Goal: Information Seeking & Learning: Learn about a topic

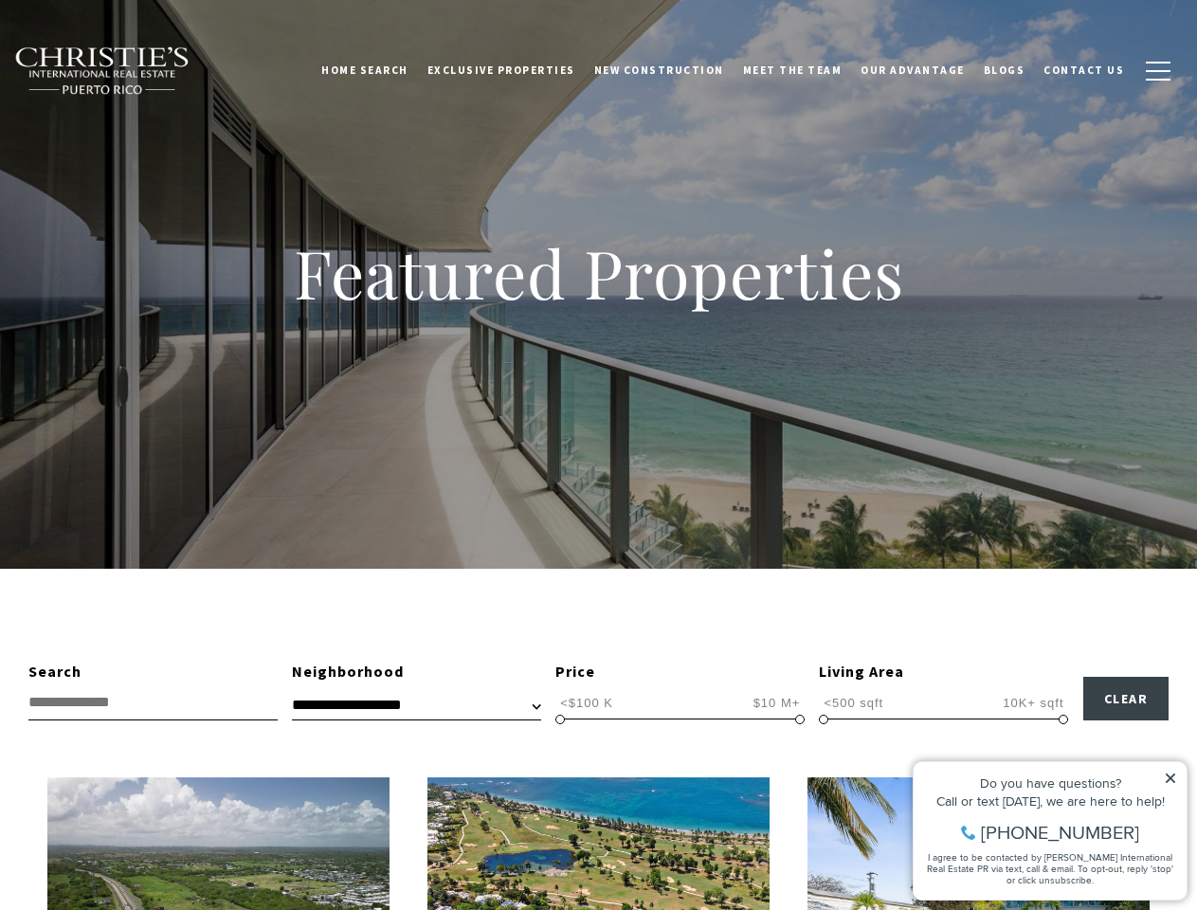
click at [598, 455] on div "Featured Properties" at bounding box center [598, 284] width 1197 height 569
click at [392, 70] on link "Home Search" at bounding box center [365, 69] width 106 height 47
click at [807, 70] on link "Meet the Team" at bounding box center [793, 69] width 119 height 47
click at [1159, 71] on span "button" at bounding box center [1158, 71] width 25 height 2
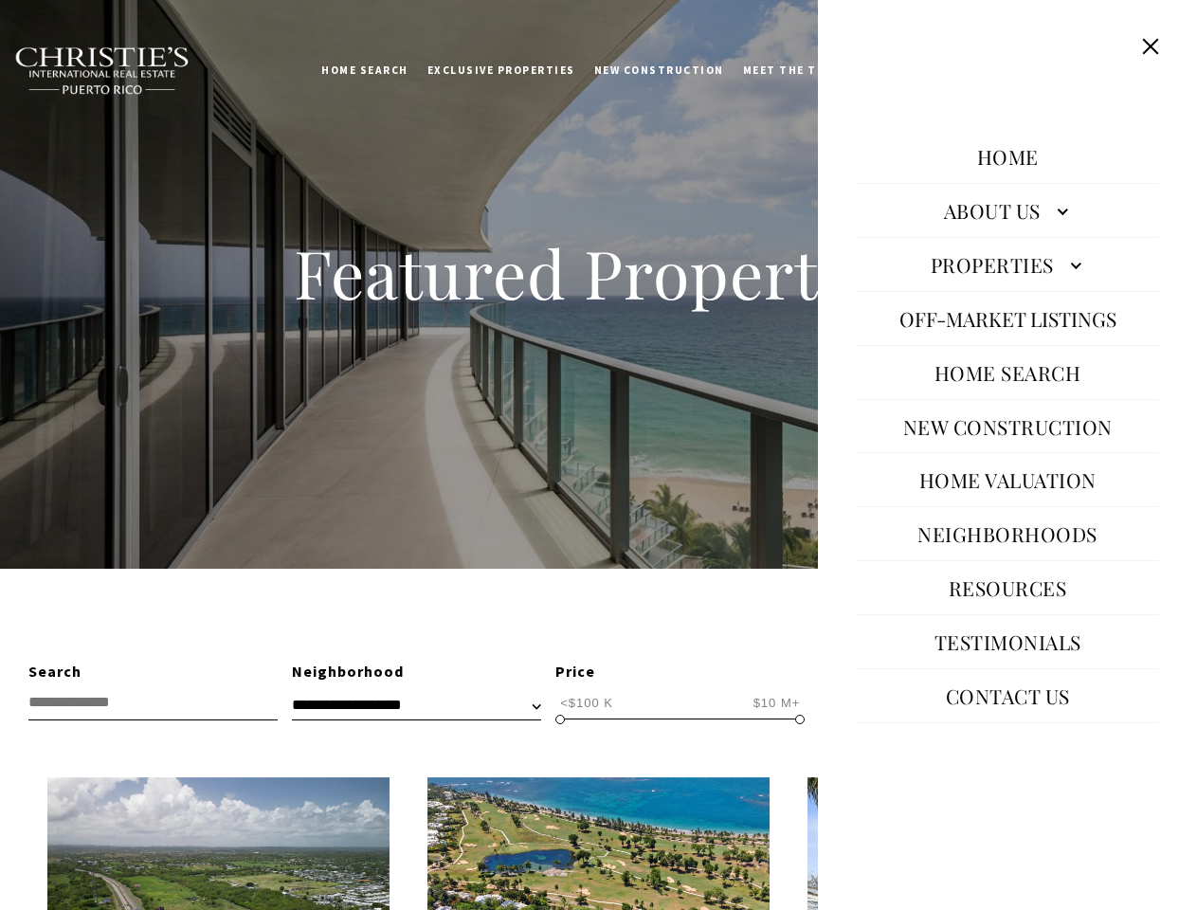
click at [587, 703] on span "<$100 K" at bounding box center [587, 703] width 63 height 18
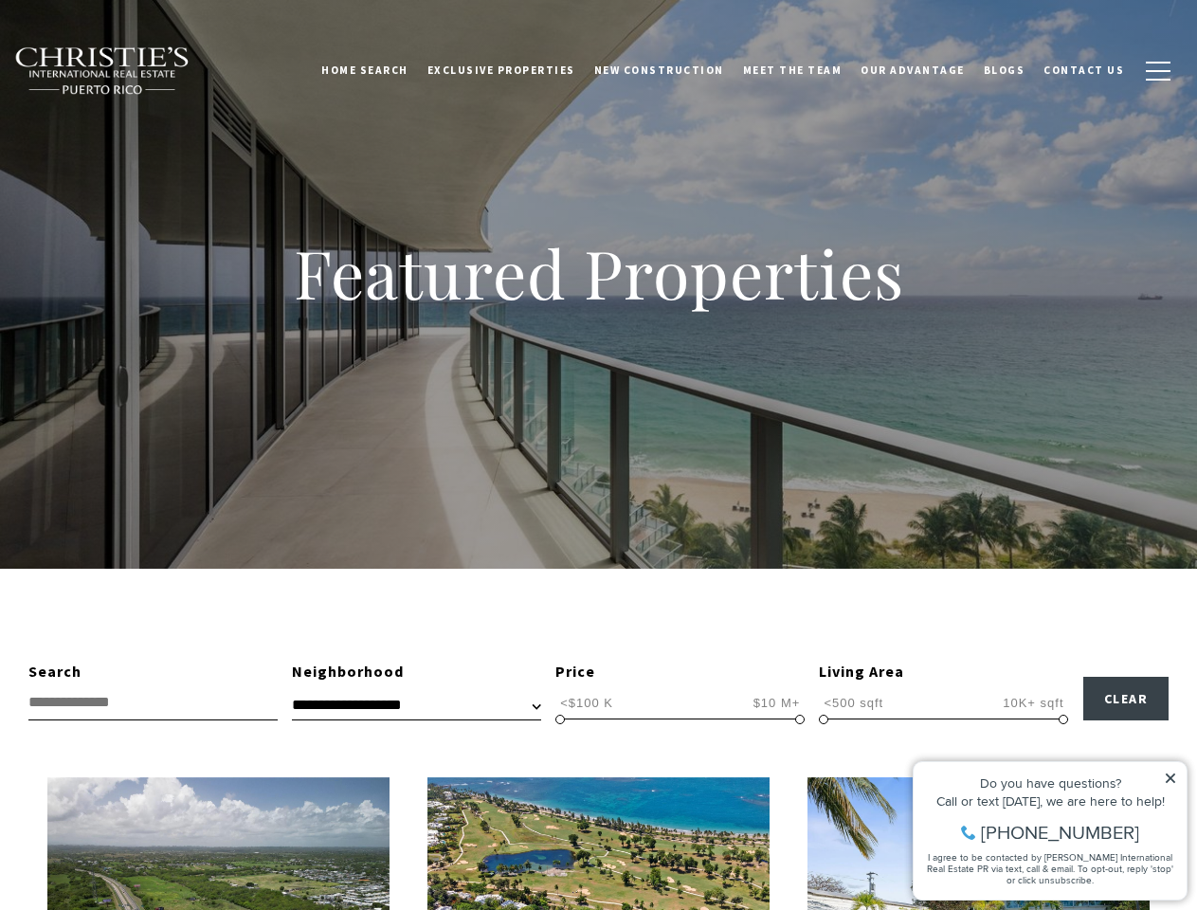
click at [776, 703] on span "$10 M+" at bounding box center [777, 703] width 57 height 18
click at [560, 720] on span at bounding box center [560, 719] width 9 height 9
click at [800, 720] on span at bounding box center [799, 719] width 9 height 9
click at [853, 703] on span "<500 sqft" at bounding box center [853, 703] width 69 height 18
click at [1033, 703] on span "10K+ sqft" at bounding box center [1033, 703] width 70 height 18
